Goal: Information Seeking & Learning: Learn about a topic

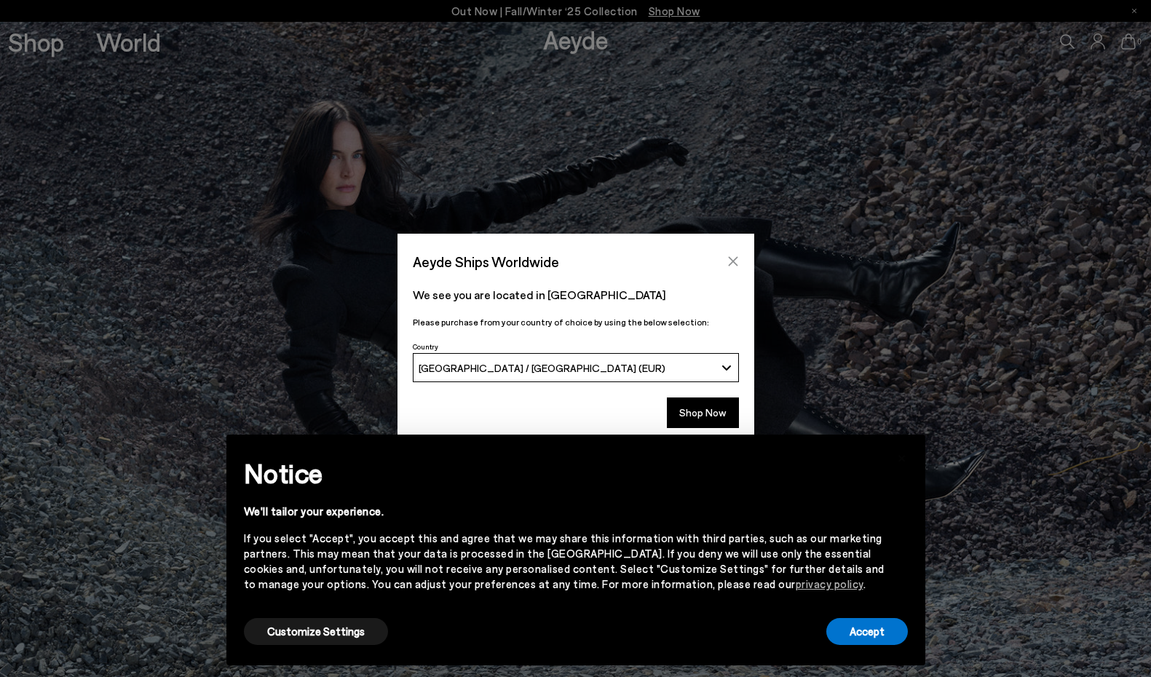
click at [734, 264] on icon "Close" at bounding box center [732, 261] width 9 height 9
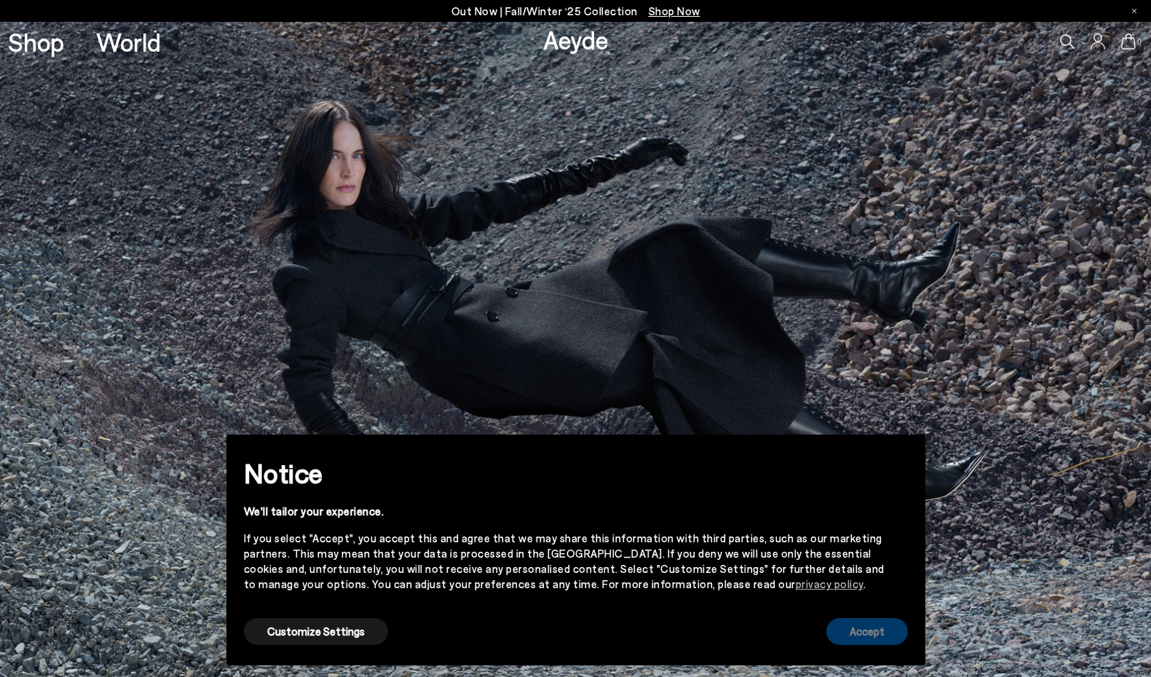
click at [856, 631] on button "Accept" at bounding box center [868, 631] width 82 height 27
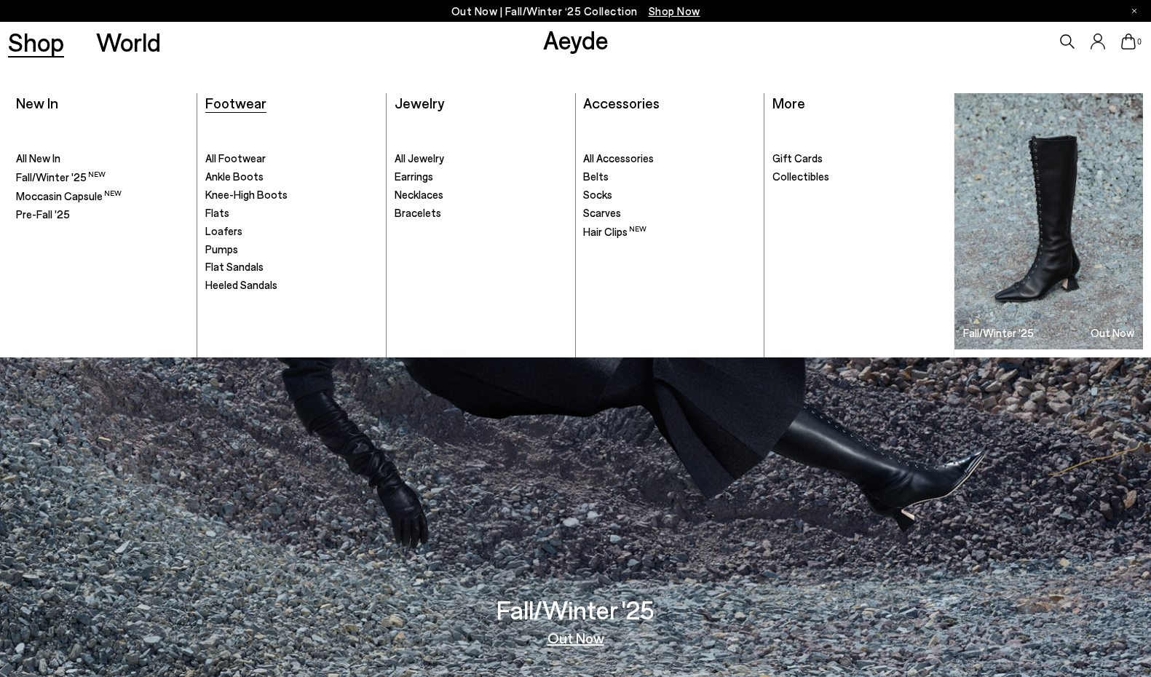
click at [249, 101] on span "Footwear" at bounding box center [235, 102] width 61 height 17
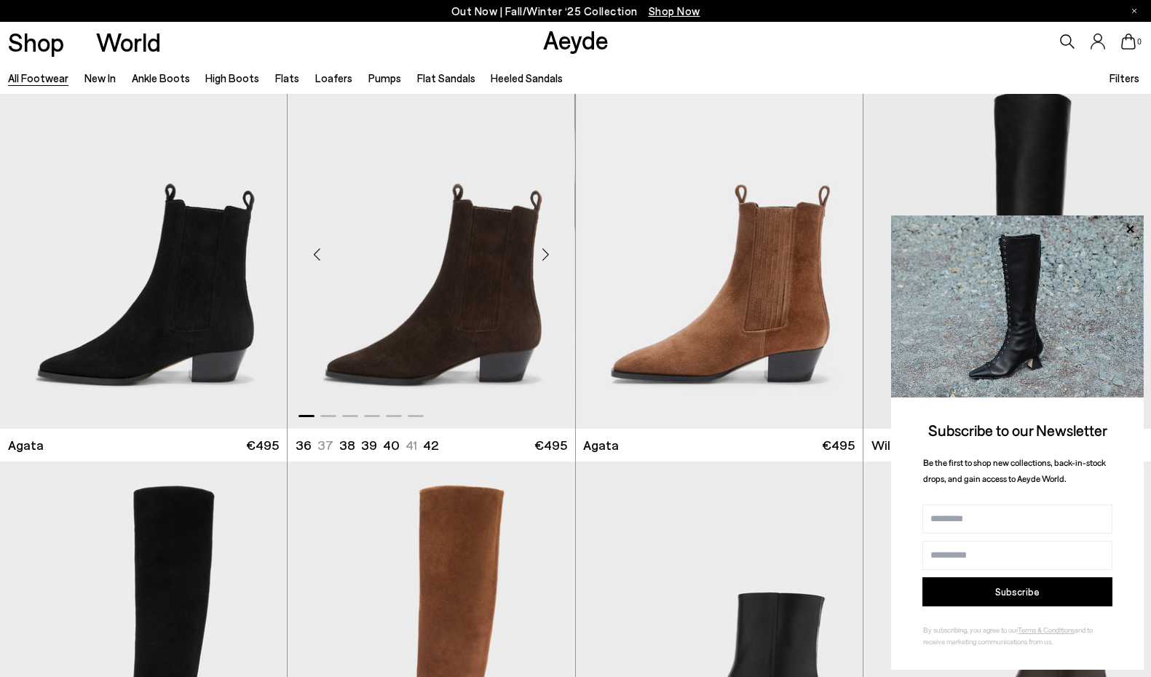
scroll to position [435, 0]
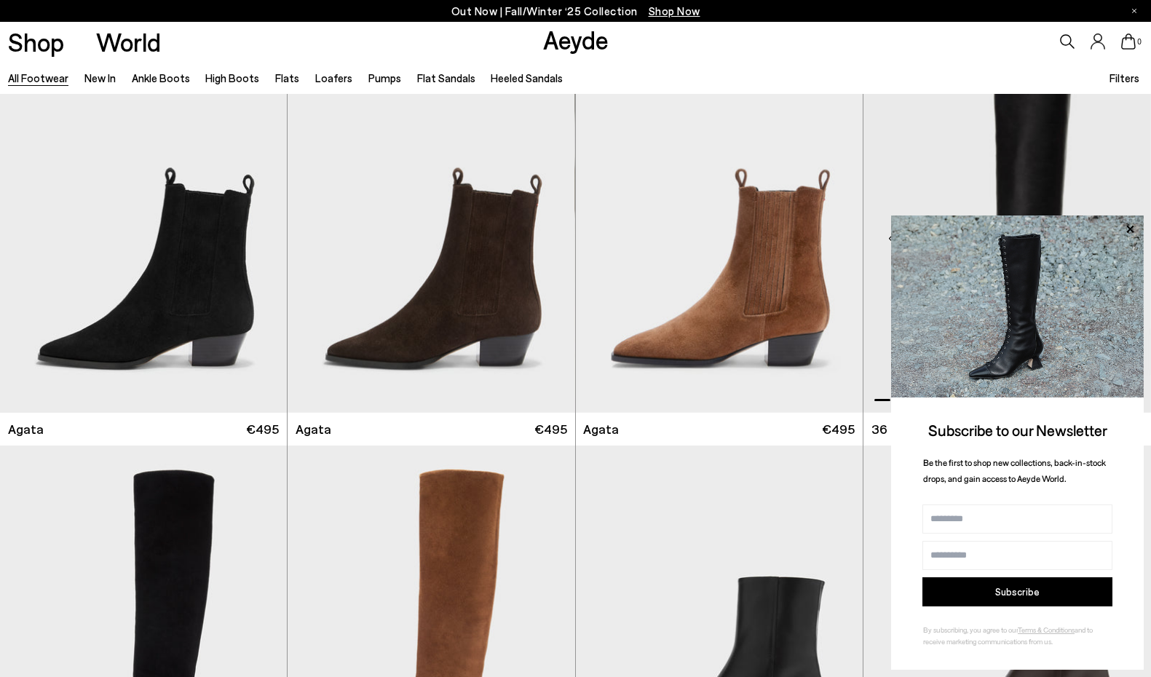
click at [922, 167] on img "1 / 6" at bounding box center [1008, 232] width 288 height 361
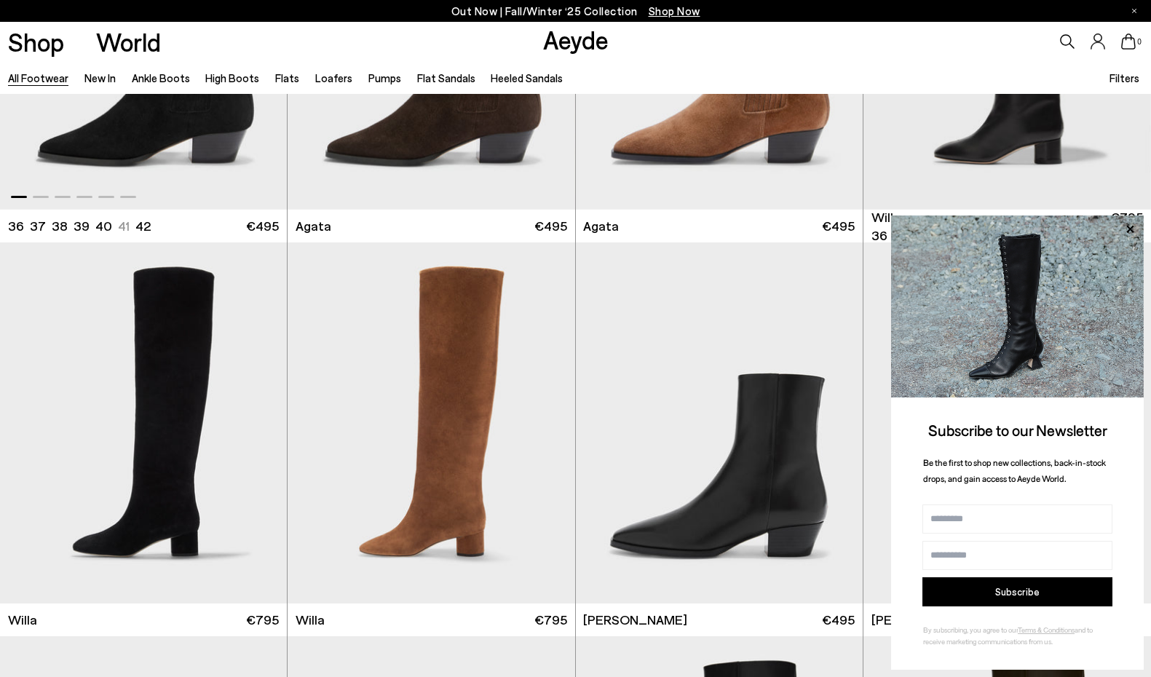
scroll to position [658, 0]
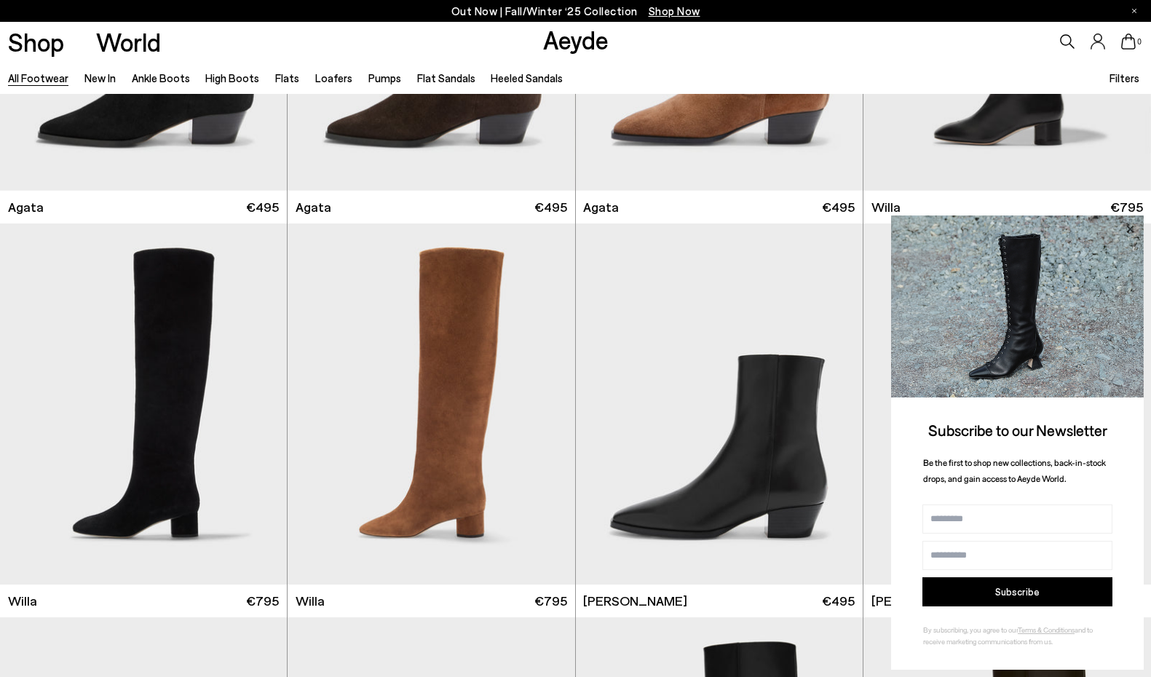
click at [1130, 232] on icon at bounding box center [1130, 228] width 7 height 7
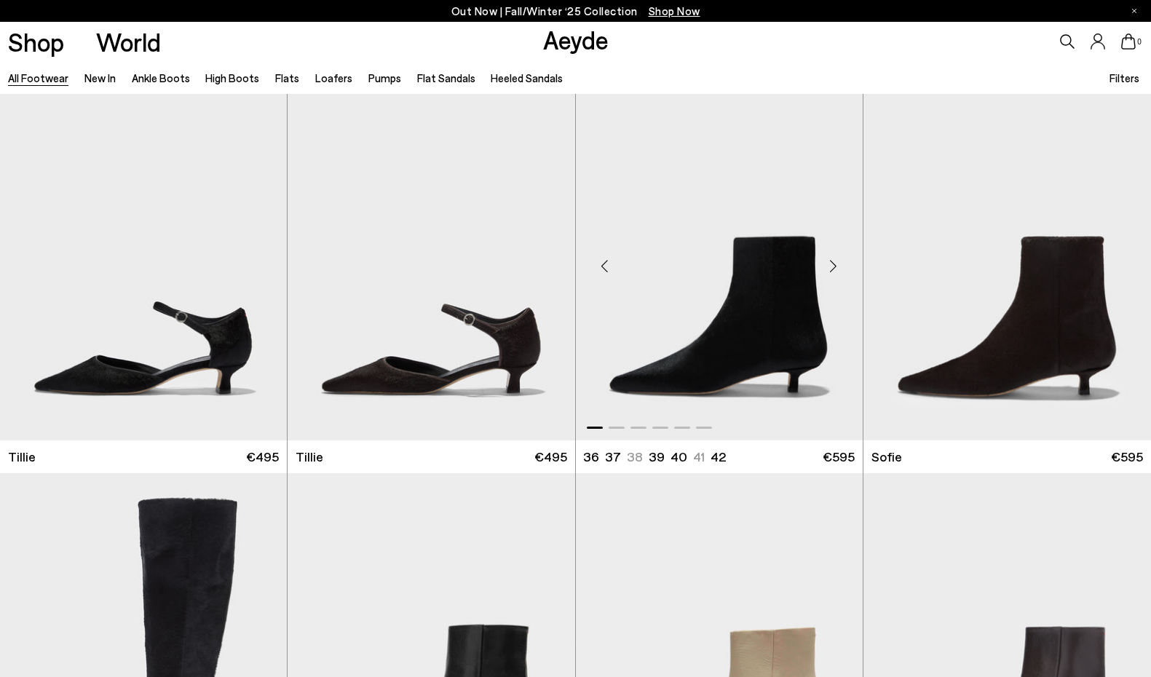
scroll to position [4342, 1]
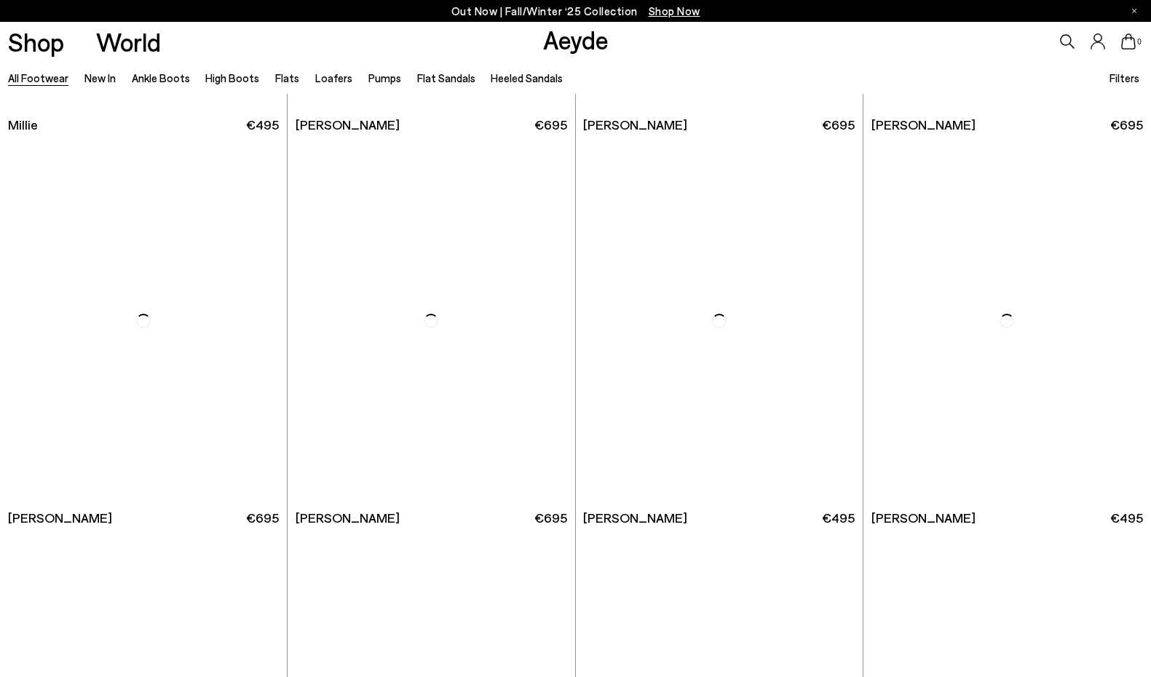
scroll to position [7436, 0]
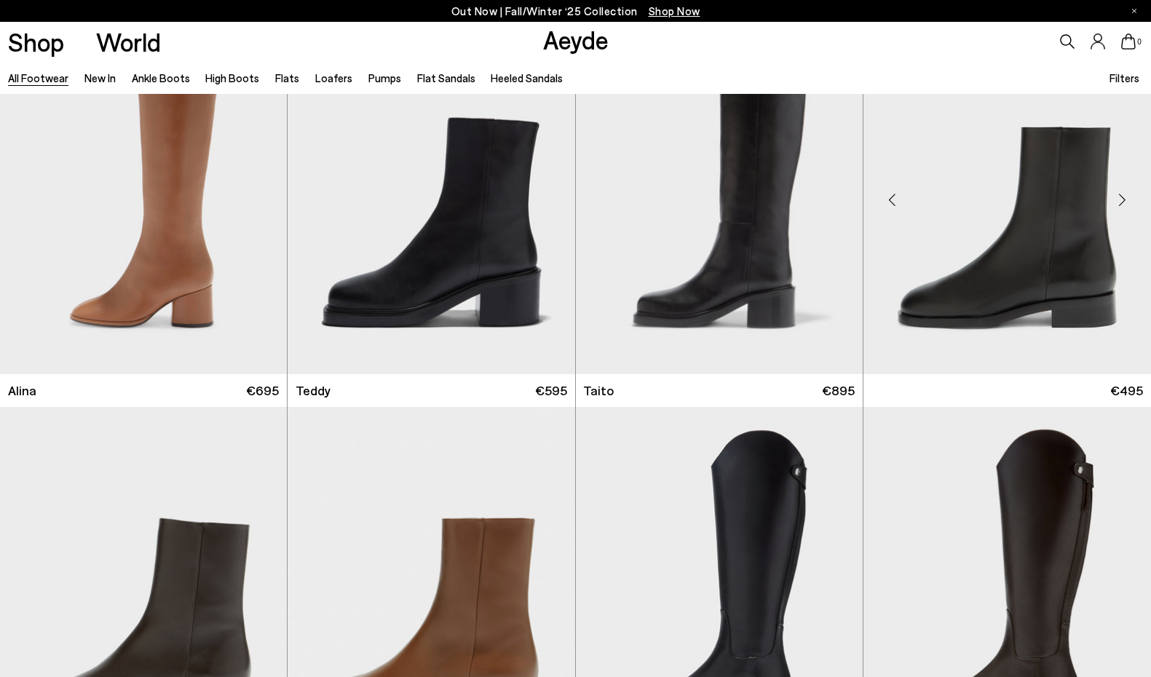
scroll to position [8743, 0]
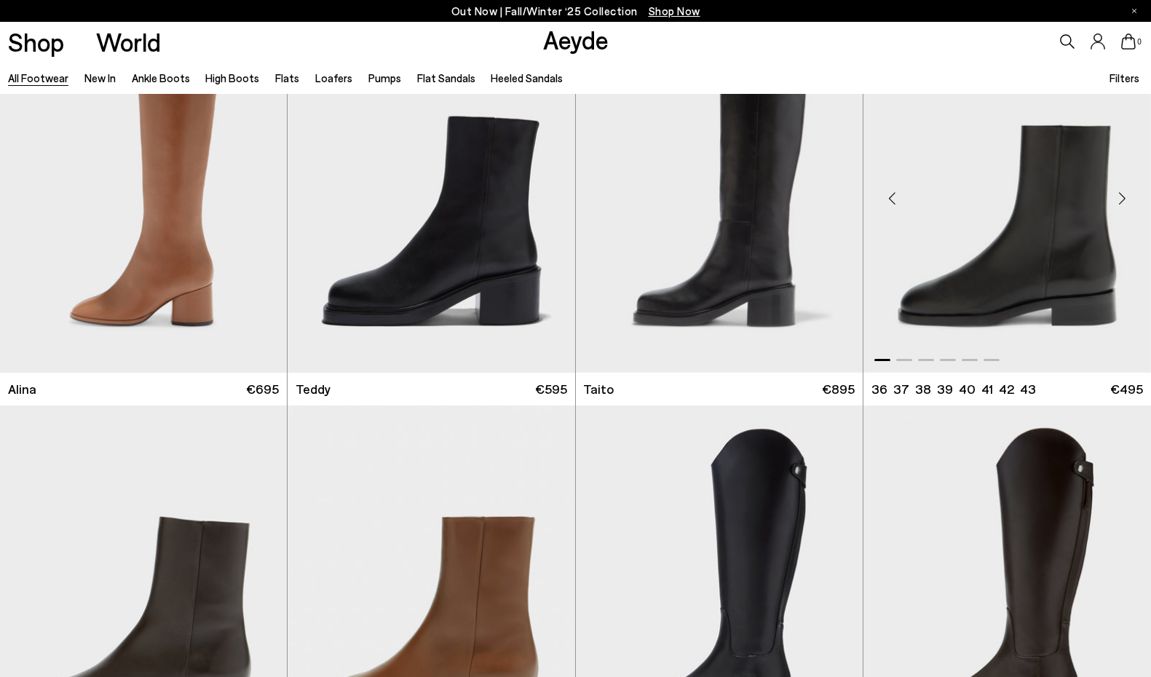
click at [1123, 209] on div "Next slide" at bounding box center [1122, 198] width 44 height 44
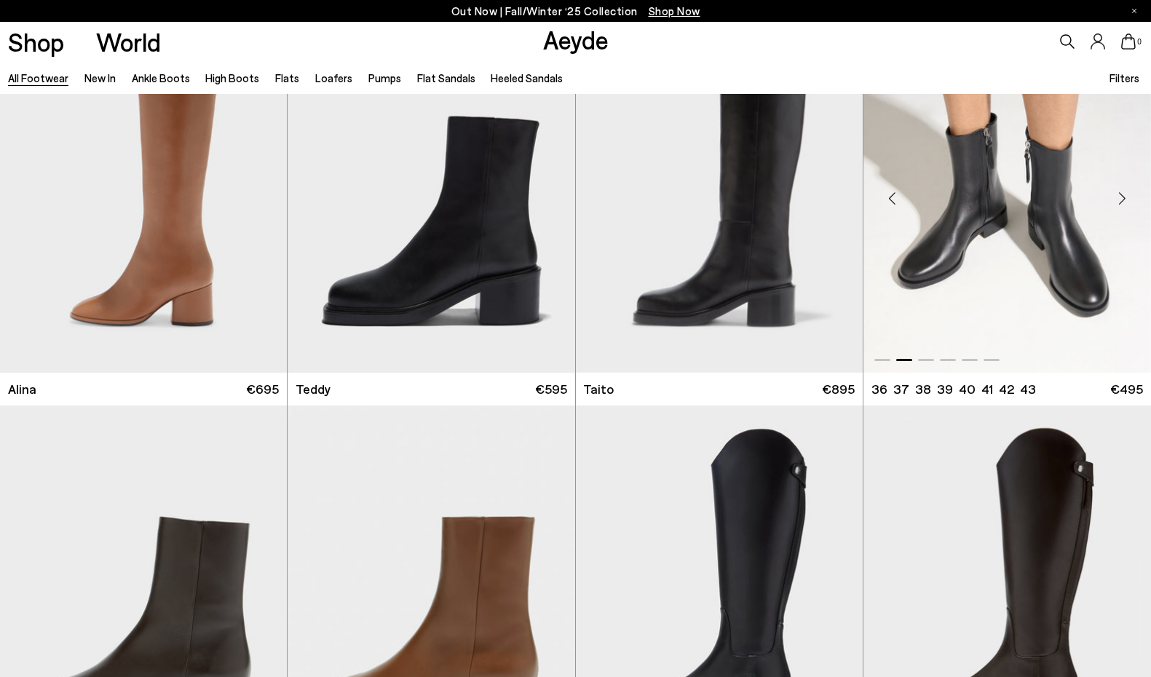
click at [1122, 205] on div "Next slide" at bounding box center [1122, 198] width 44 height 44
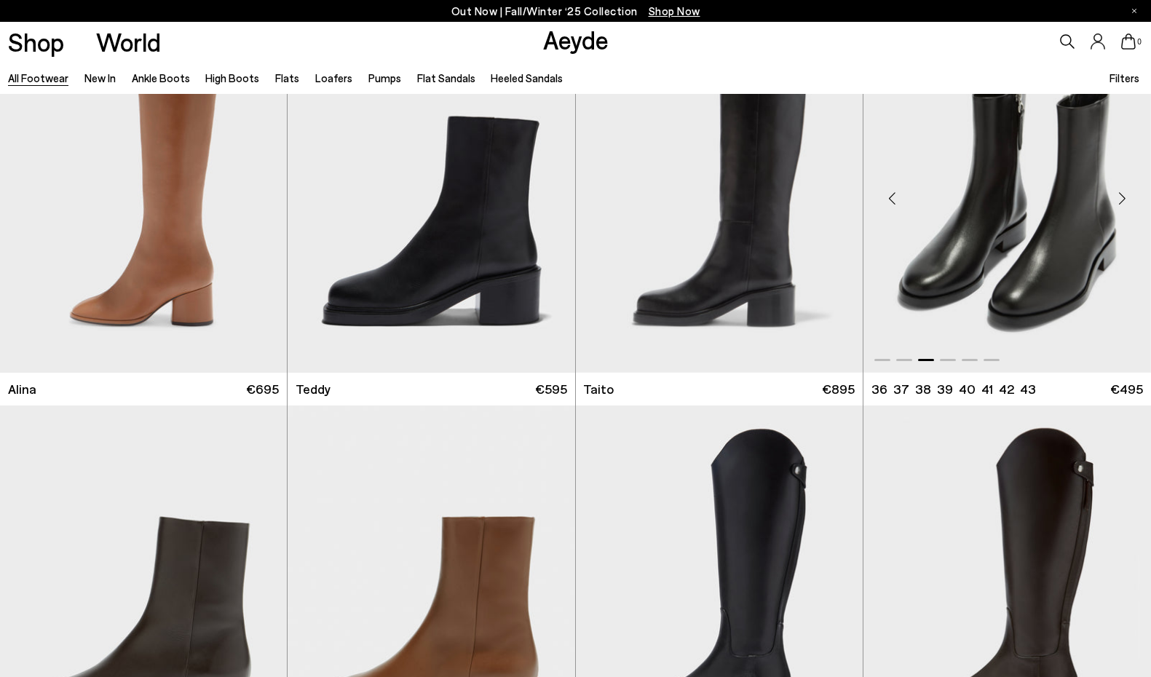
click at [1122, 205] on div "Next slide" at bounding box center [1122, 198] width 44 height 44
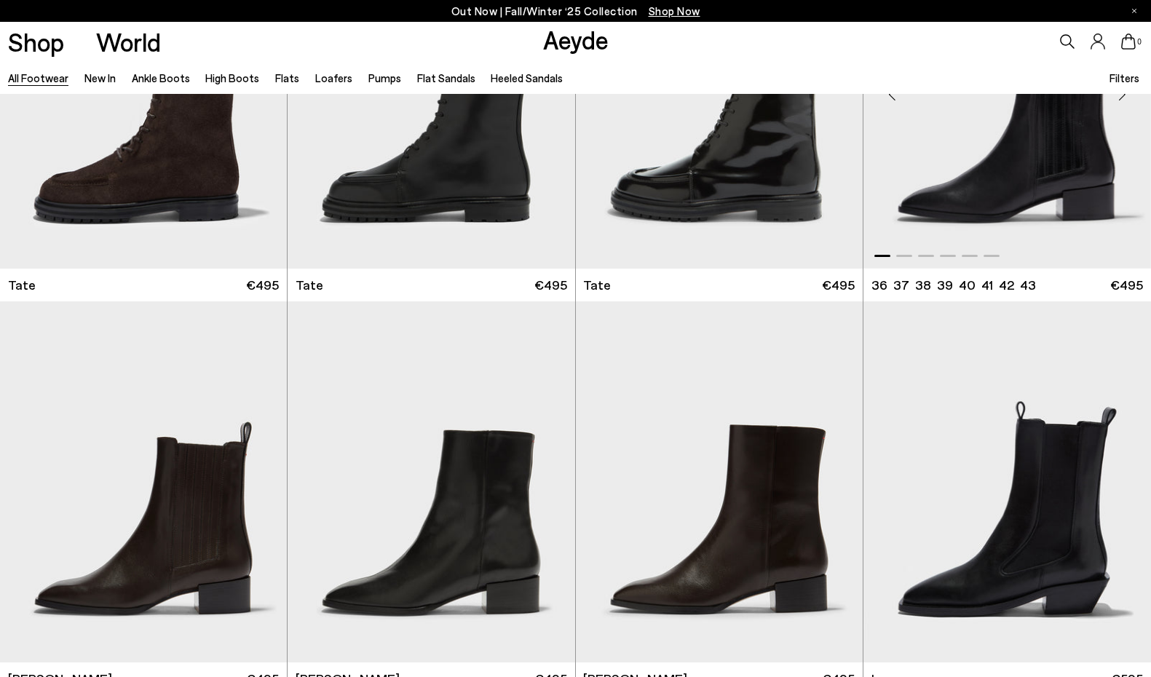
scroll to position [10896, 0]
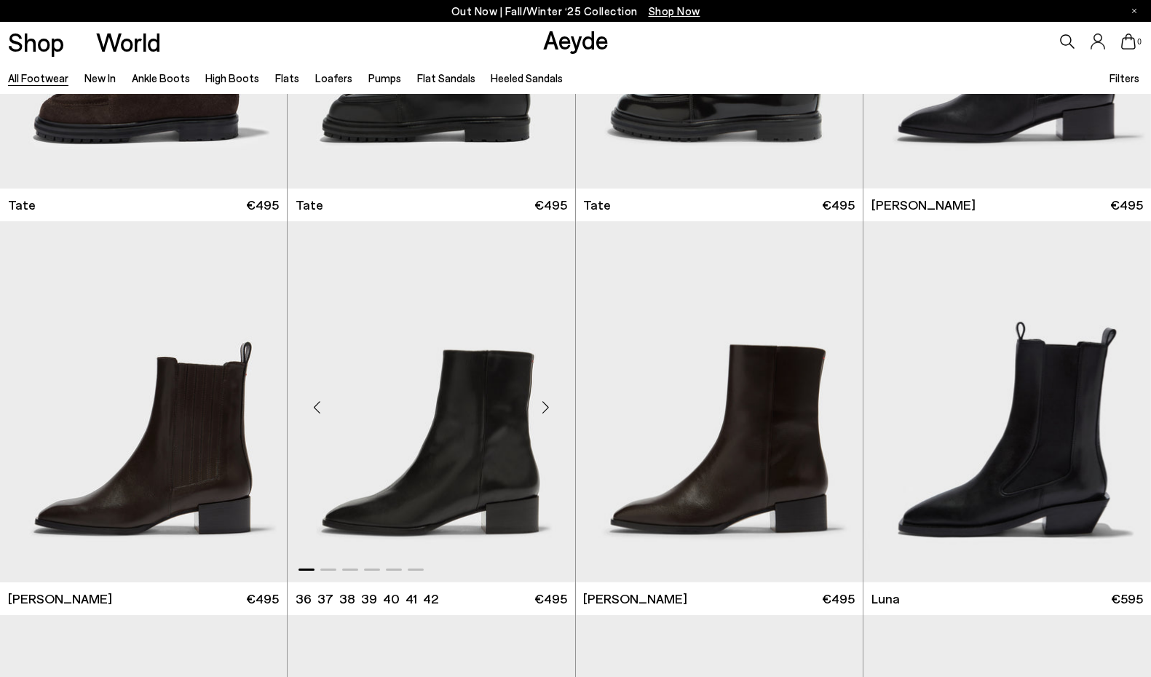
click at [545, 411] on div "Next slide" at bounding box center [546, 408] width 44 height 44
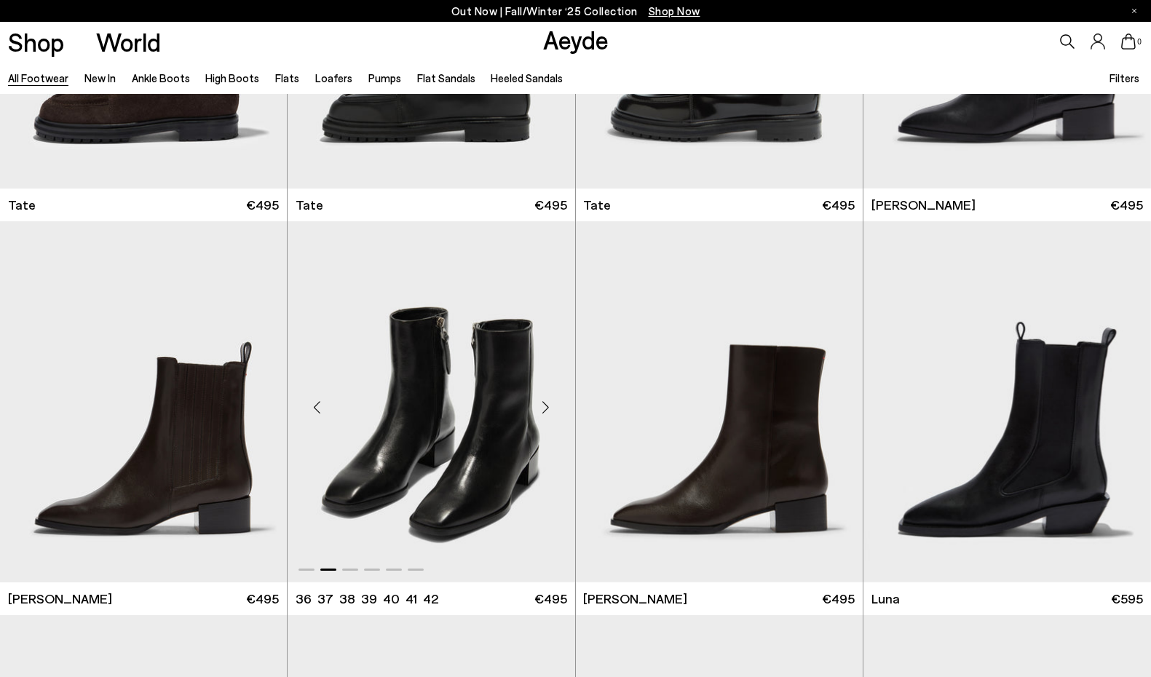
click at [545, 411] on div "Next slide" at bounding box center [546, 408] width 44 height 44
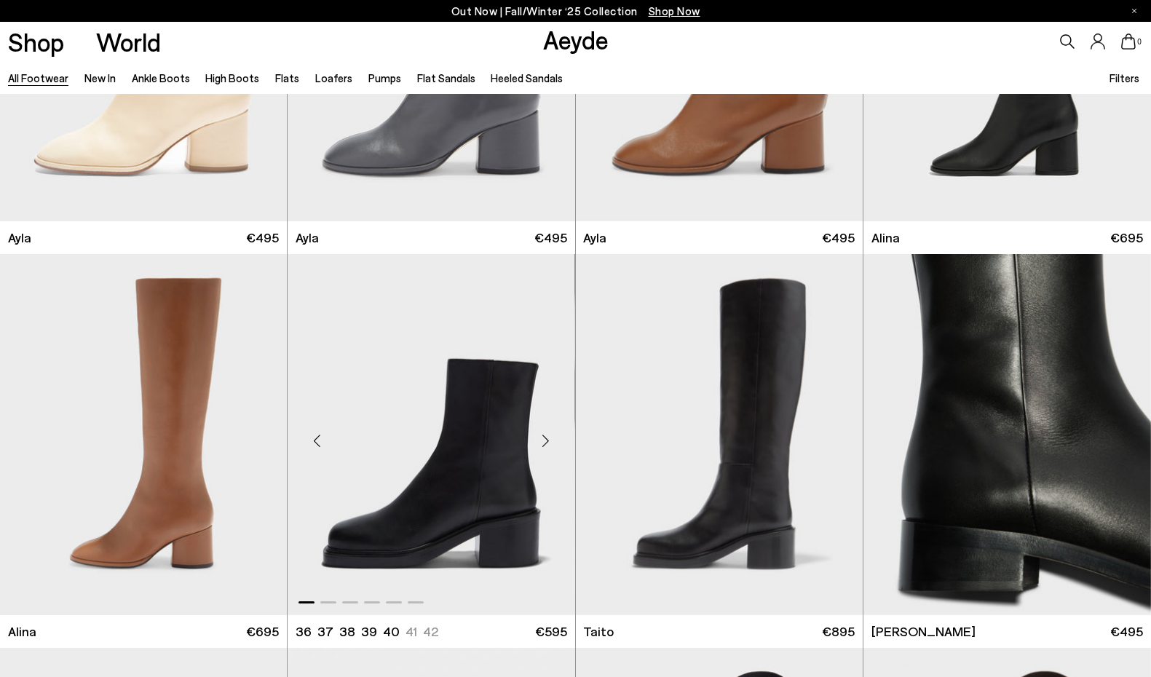
scroll to position [8398, 0]
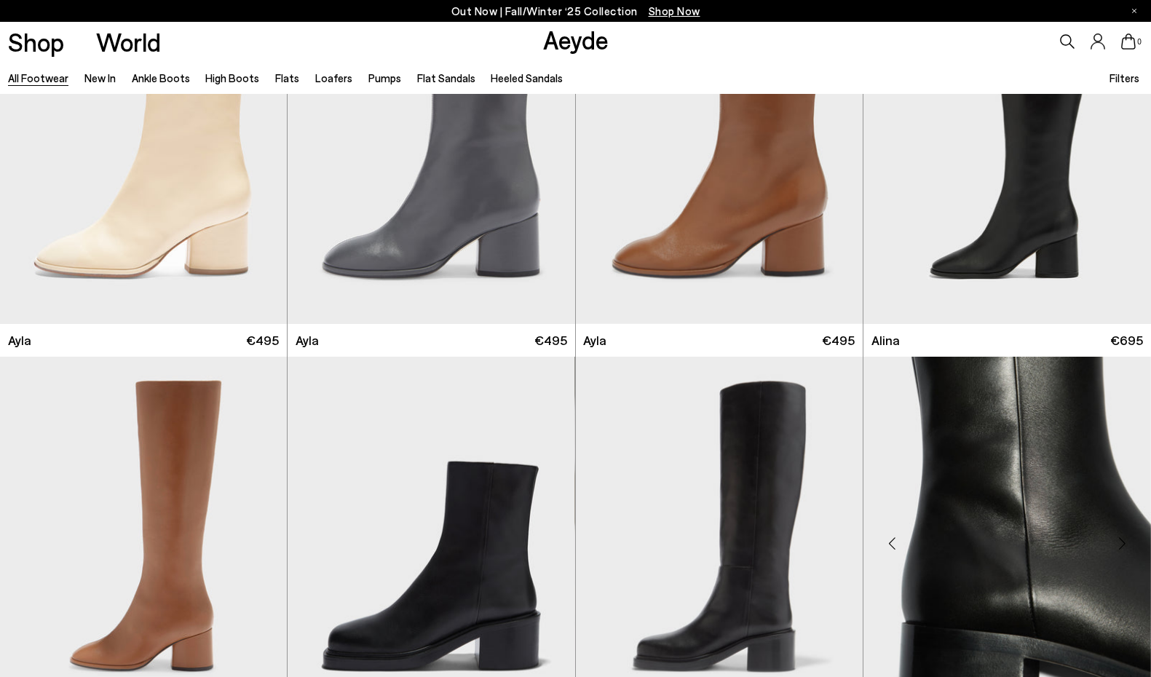
click at [1122, 548] on div "Next slide" at bounding box center [1122, 543] width 44 height 44
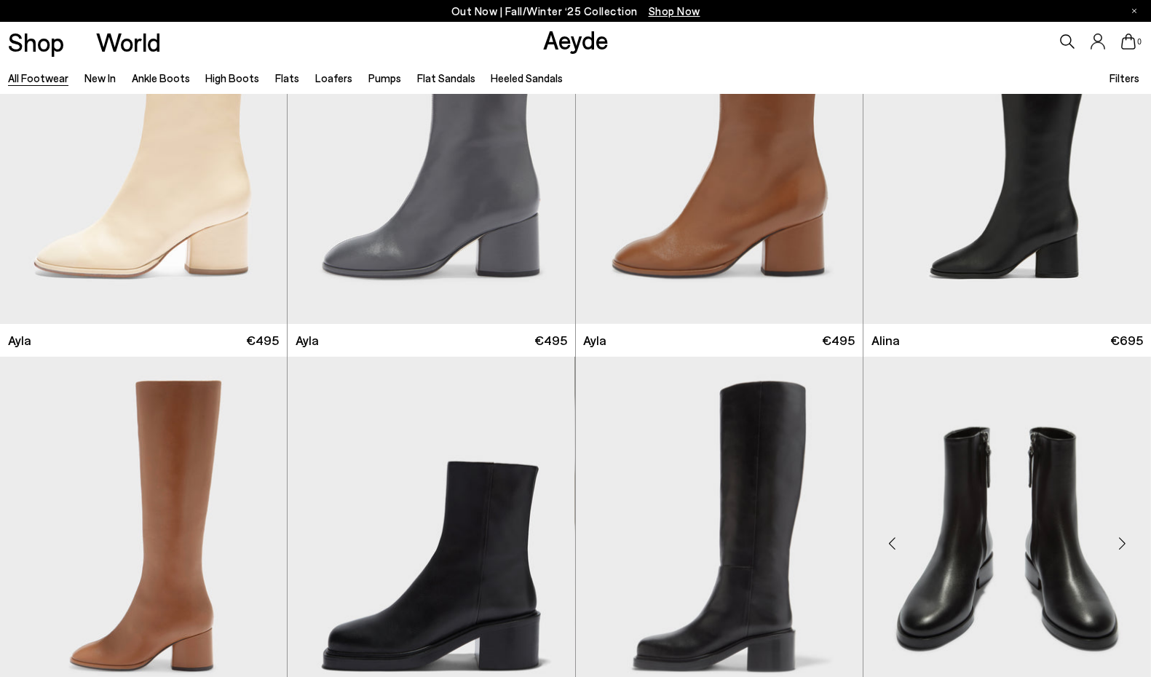
click at [1122, 548] on div "Next slide" at bounding box center [1122, 543] width 44 height 44
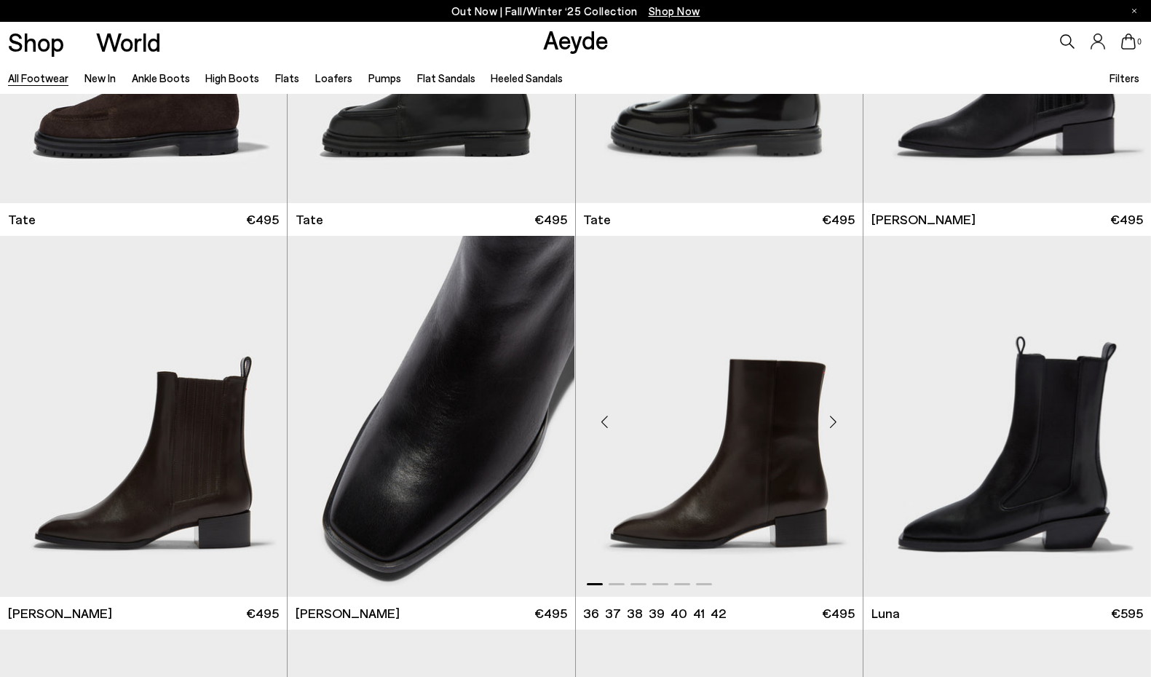
scroll to position [10884, 0]
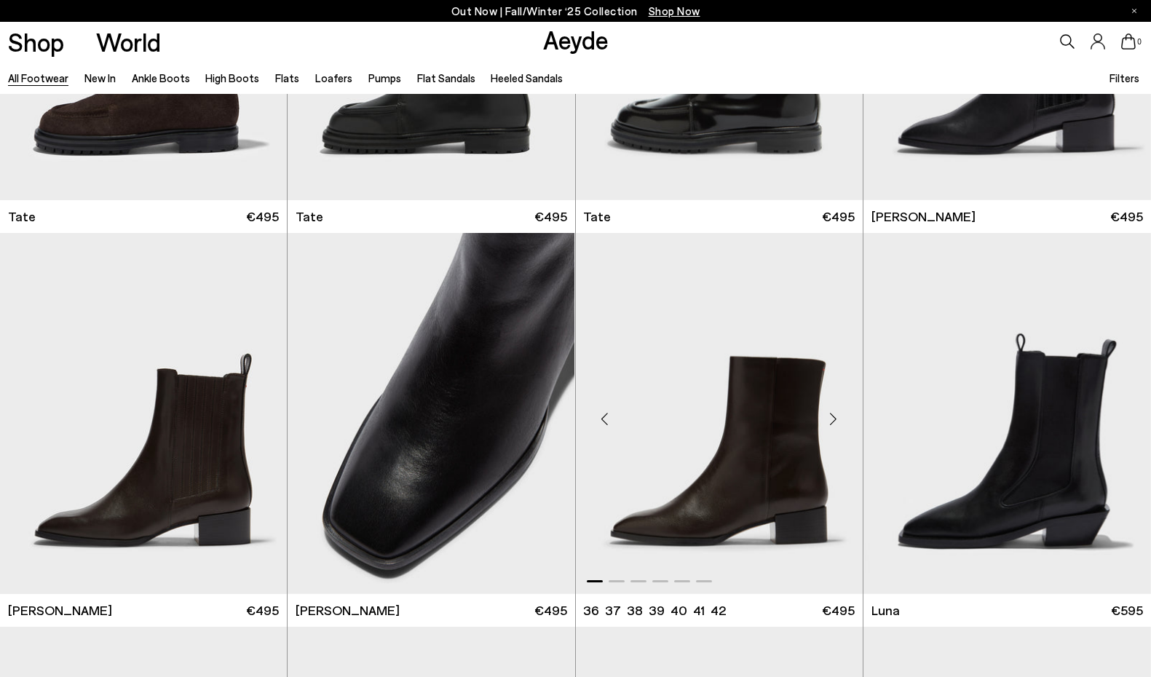
click at [838, 426] on div "Next slide" at bounding box center [834, 420] width 44 height 44
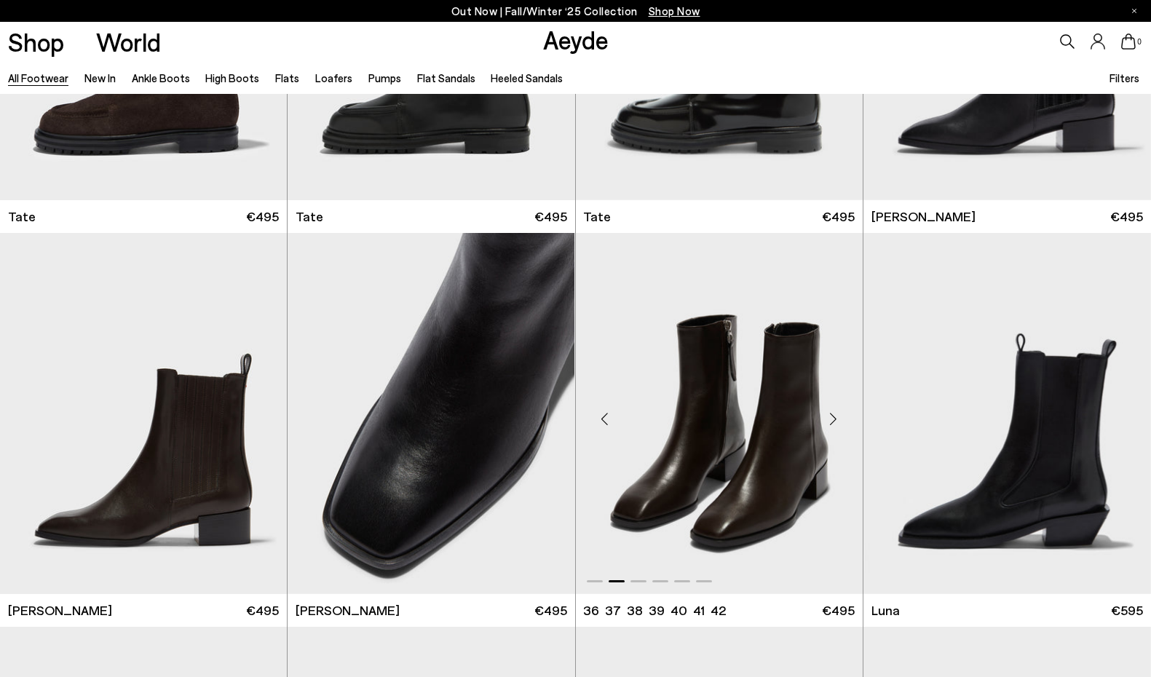
click at [838, 426] on div "Next slide" at bounding box center [834, 420] width 44 height 44
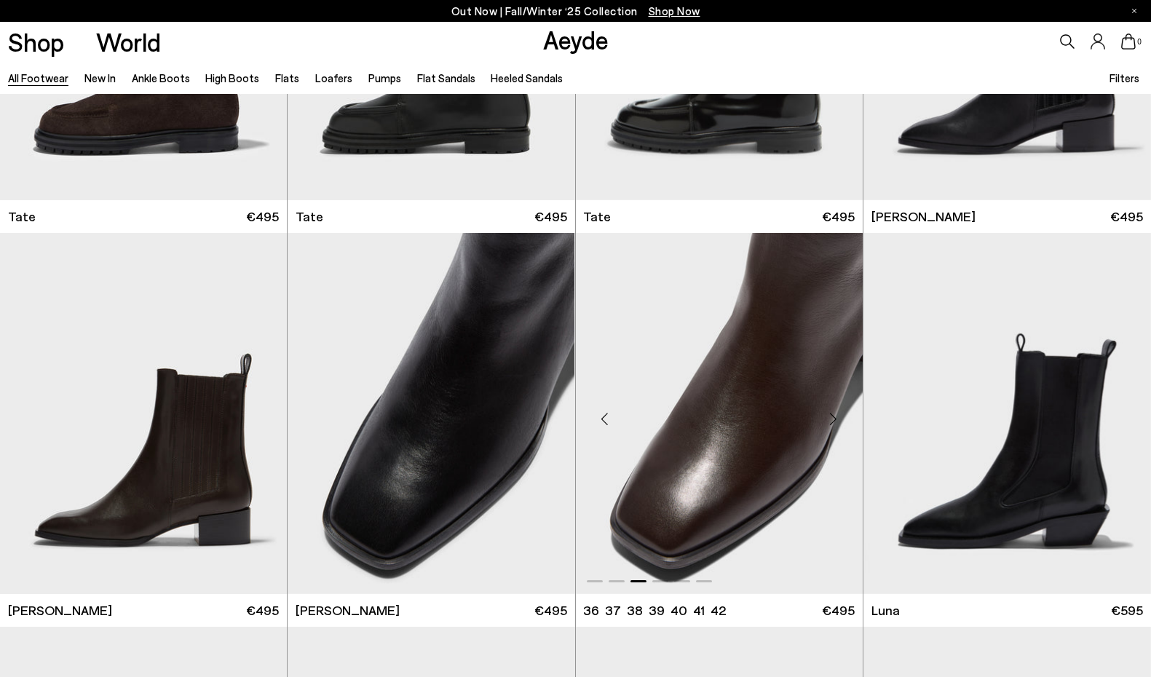
click at [838, 426] on div "Next slide" at bounding box center [834, 420] width 44 height 44
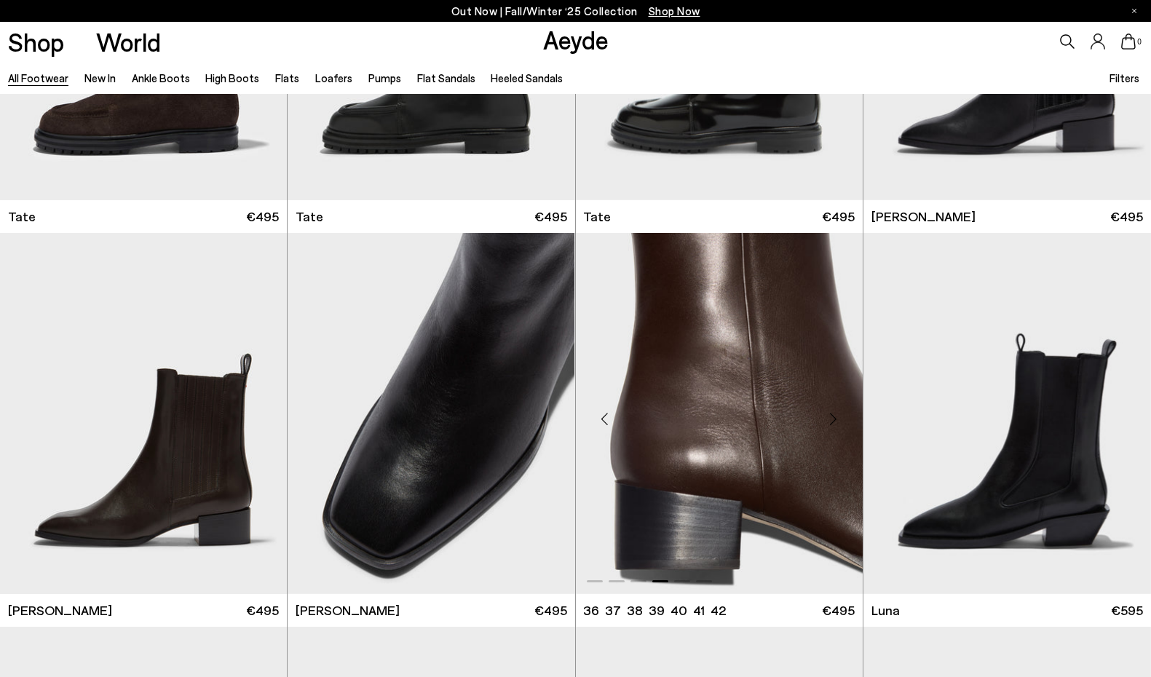
click at [838, 426] on div "Next slide" at bounding box center [834, 420] width 44 height 44
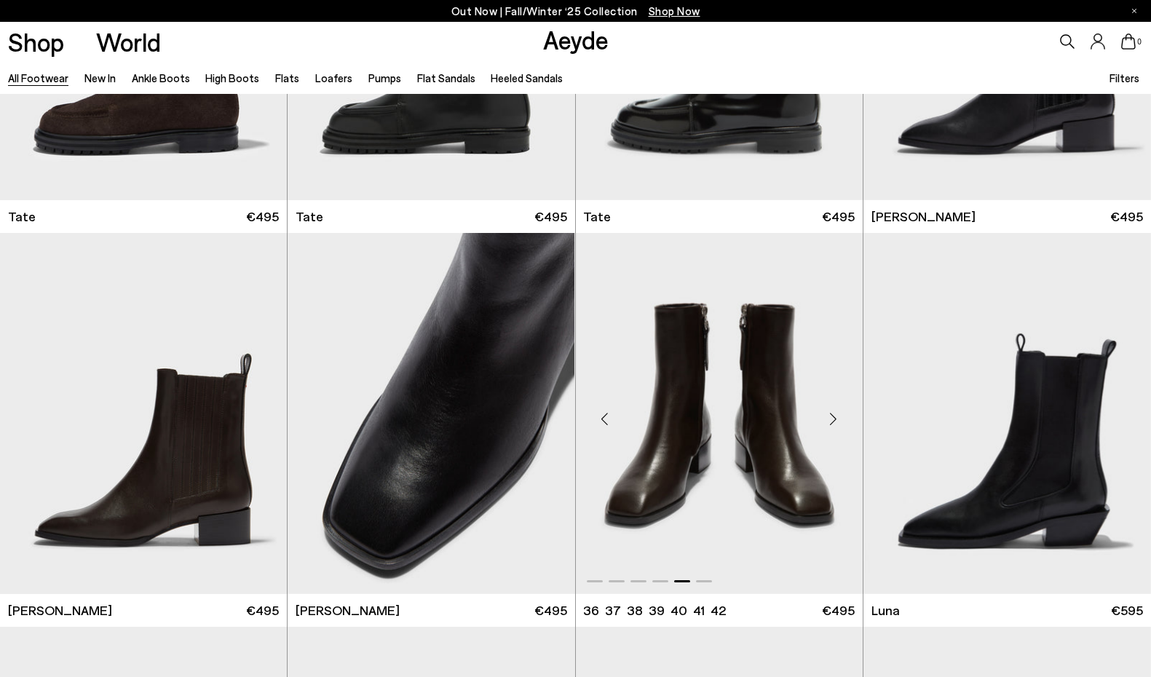
click at [838, 426] on div "Next slide" at bounding box center [834, 420] width 44 height 44
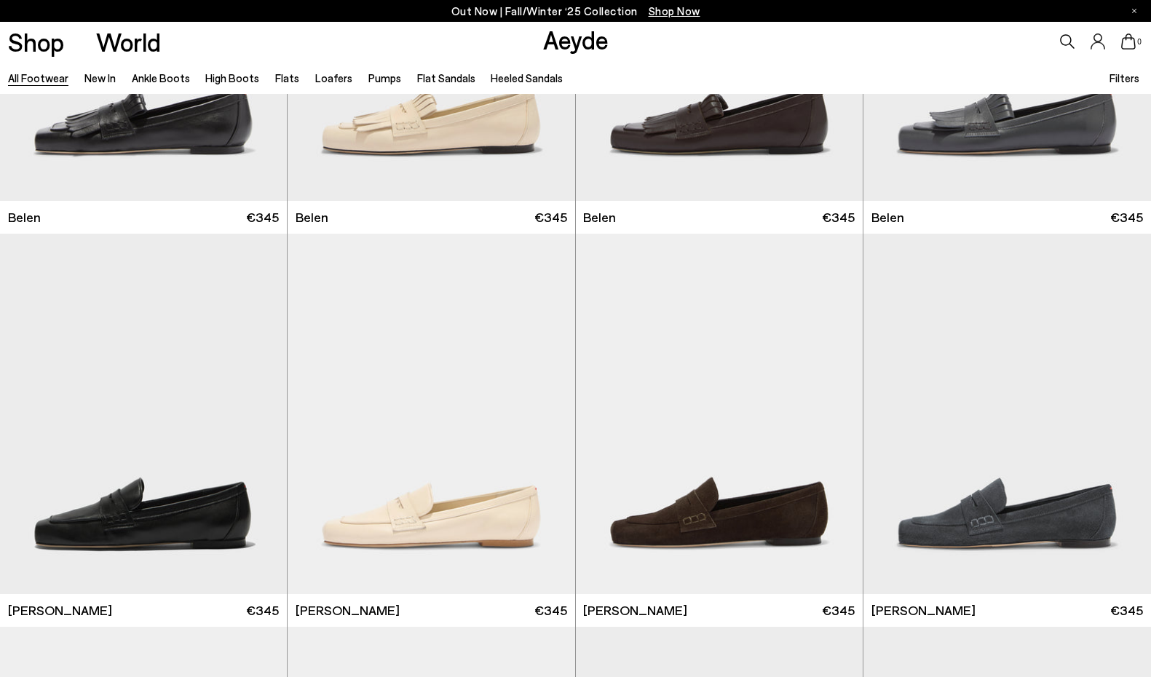
scroll to position [13708, 0]
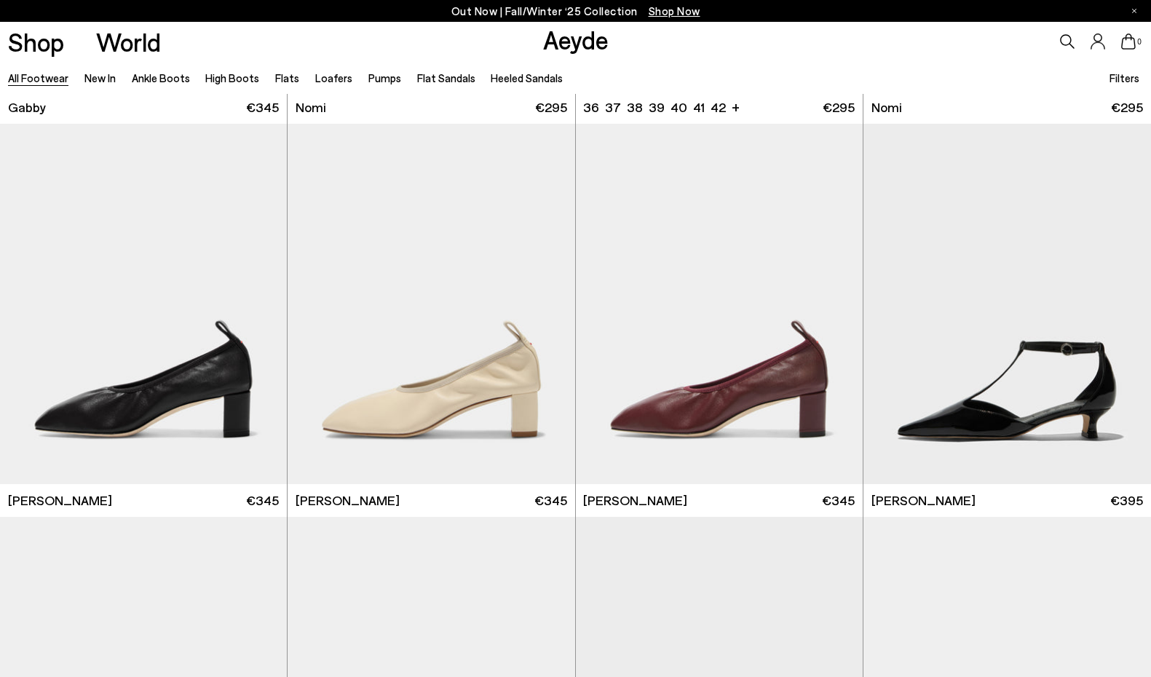
scroll to position [16139, 0]
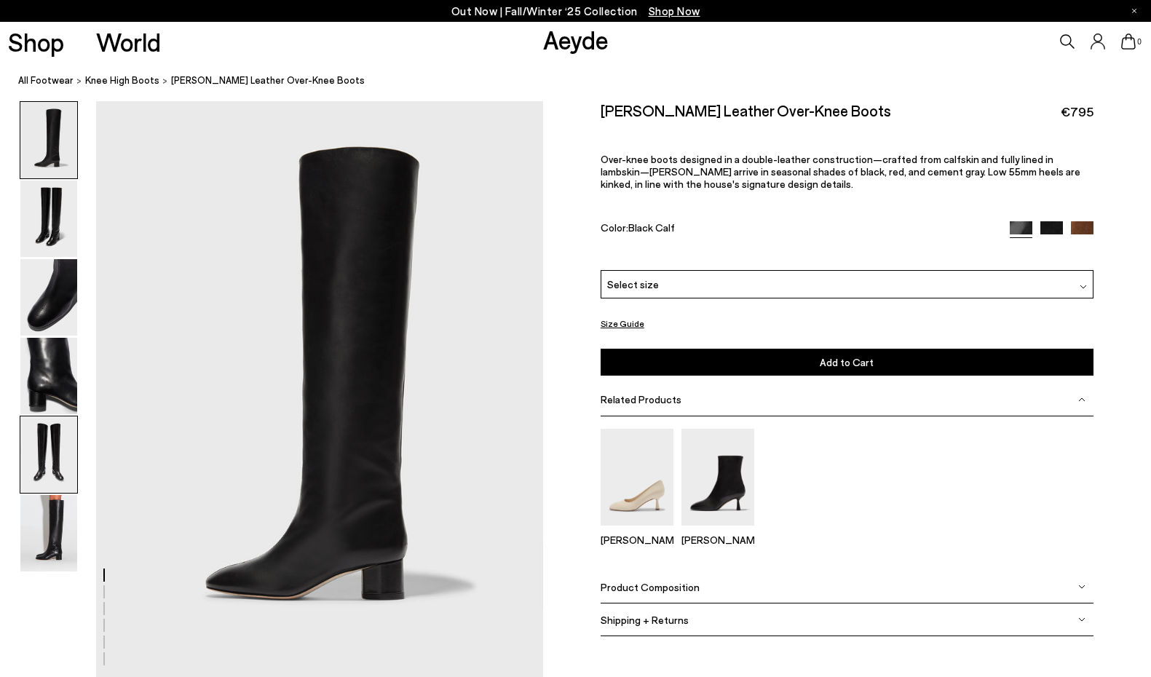
click at [54, 457] on img at bounding box center [48, 455] width 57 height 76
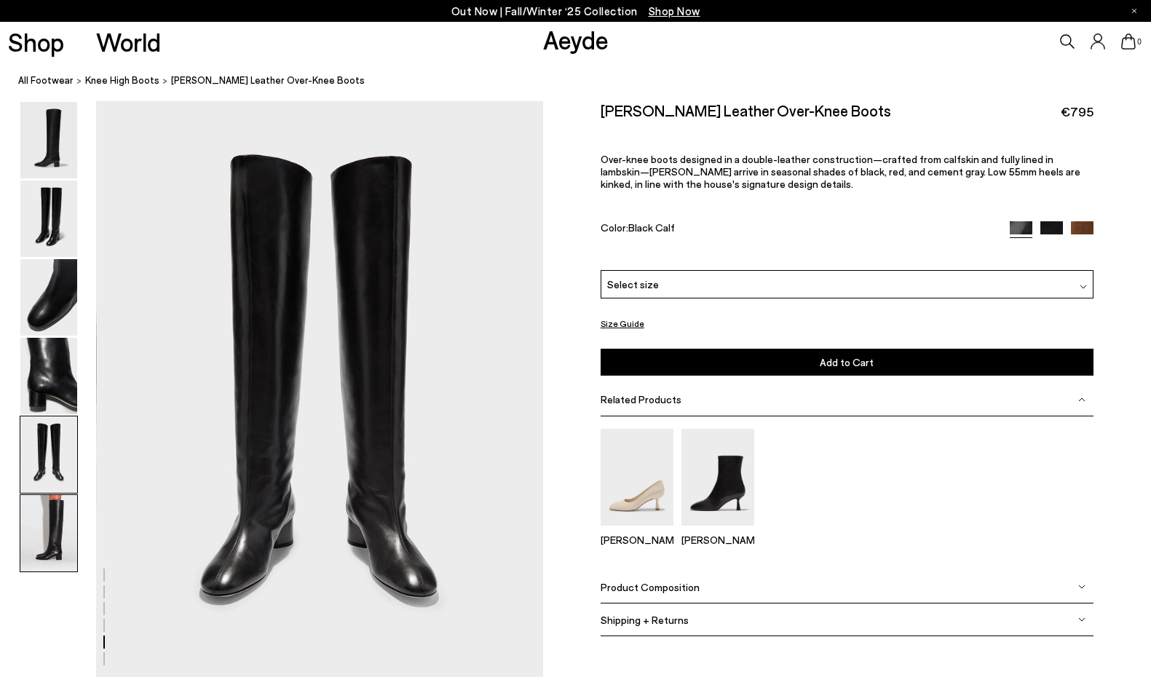
click at [65, 541] on img at bounding box center [48, 533] width 57 height 76
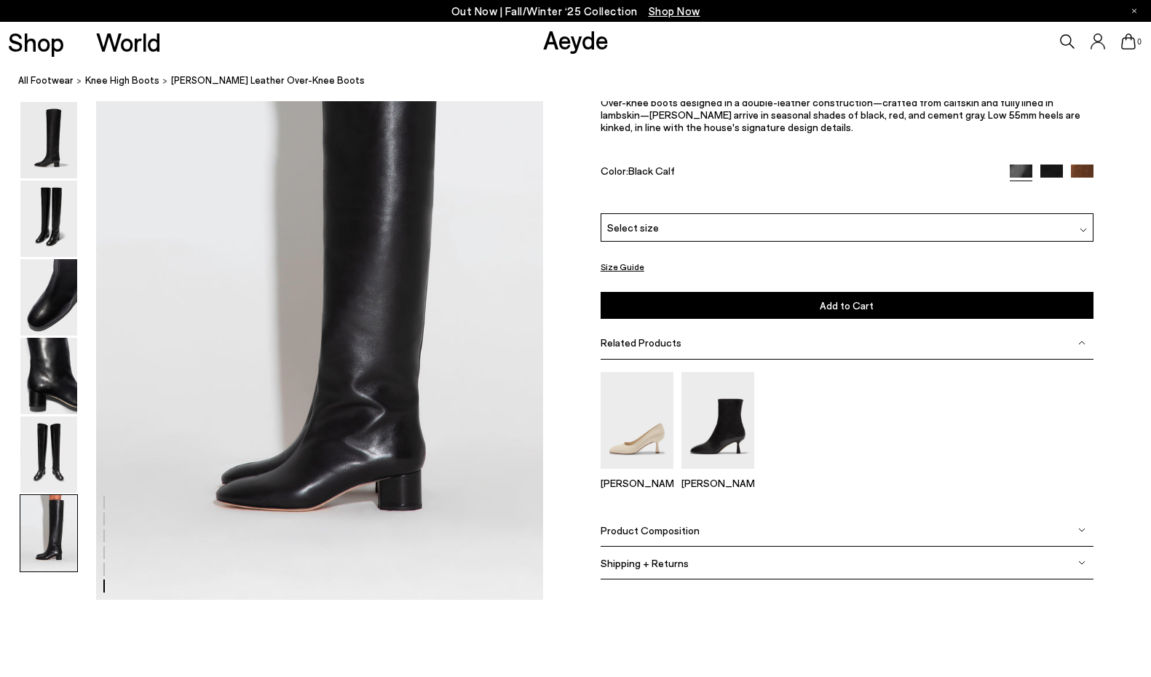
scroll to position [3072, 0]
